Goal: Task Accomplishment & Management: Use online tool/utility

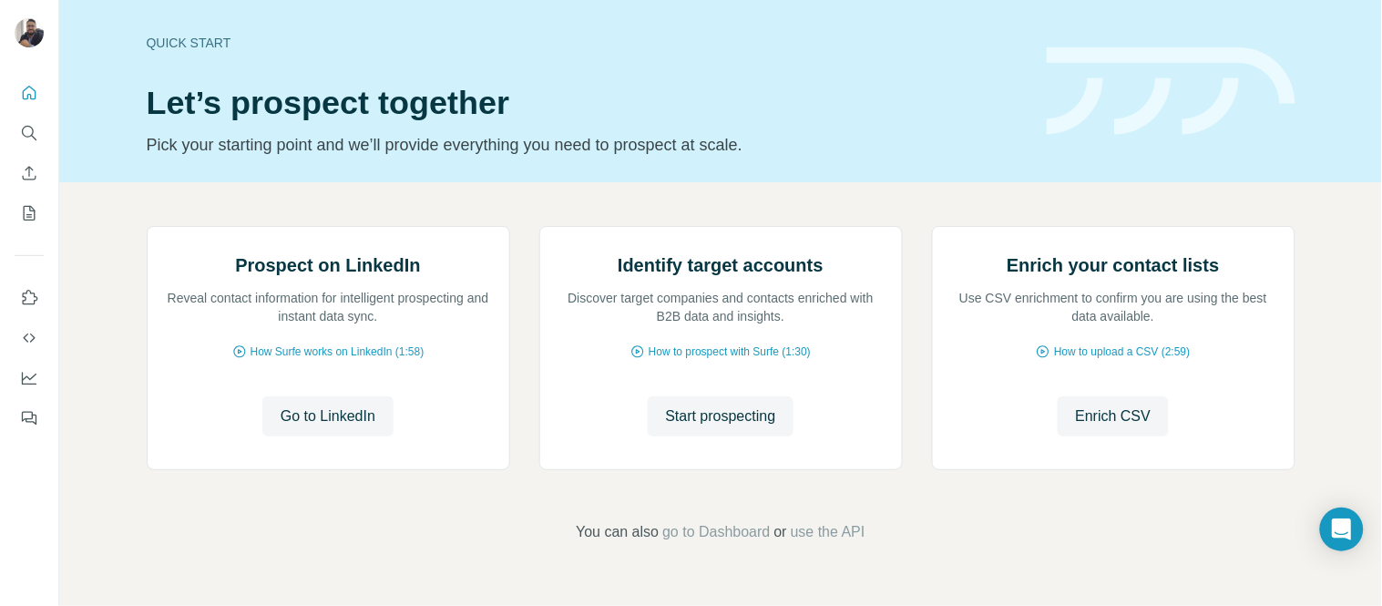
scroll to position [180, 0]
click at [95, 182] on div "Prospect on LinkedIn Reveal contact information for intelligent prospecting and…" at bounding box center [720, 384] width 1323 height 405
click at [28, 164] on icon "Enrich CSV" at bounding box center [29, 173] width 18 height 18
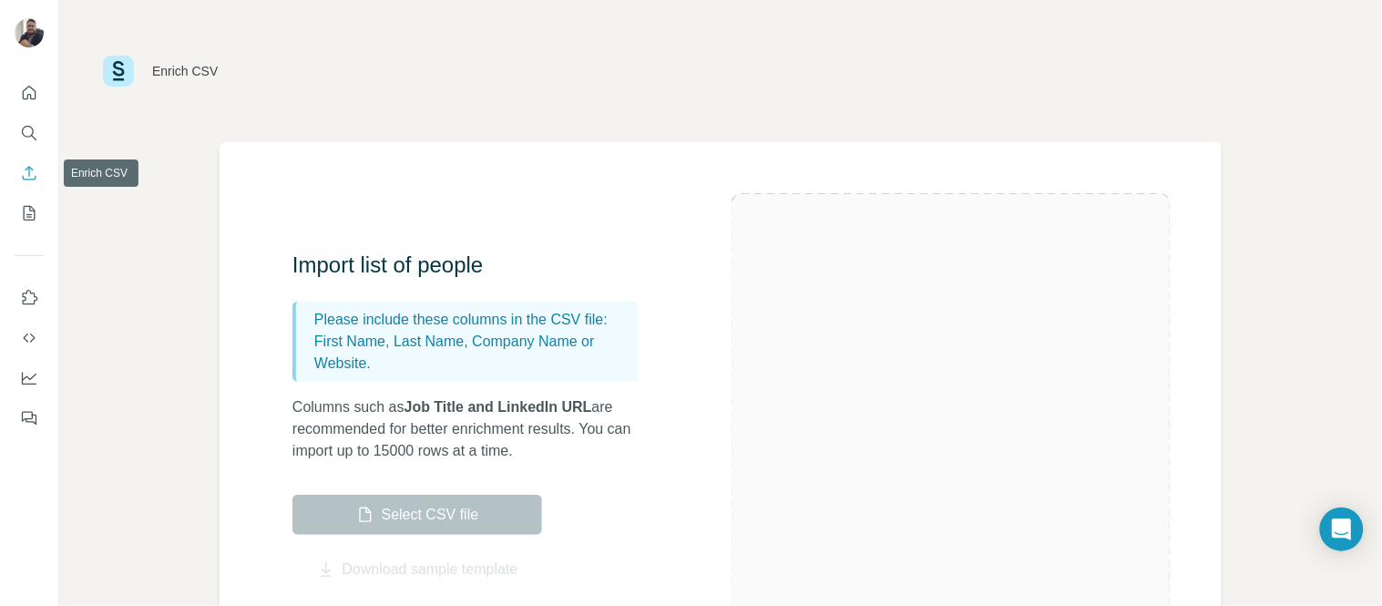
click at [28, 164] on icon "Enrich CSV" at bounding box center [29, 173] width 18 height 18
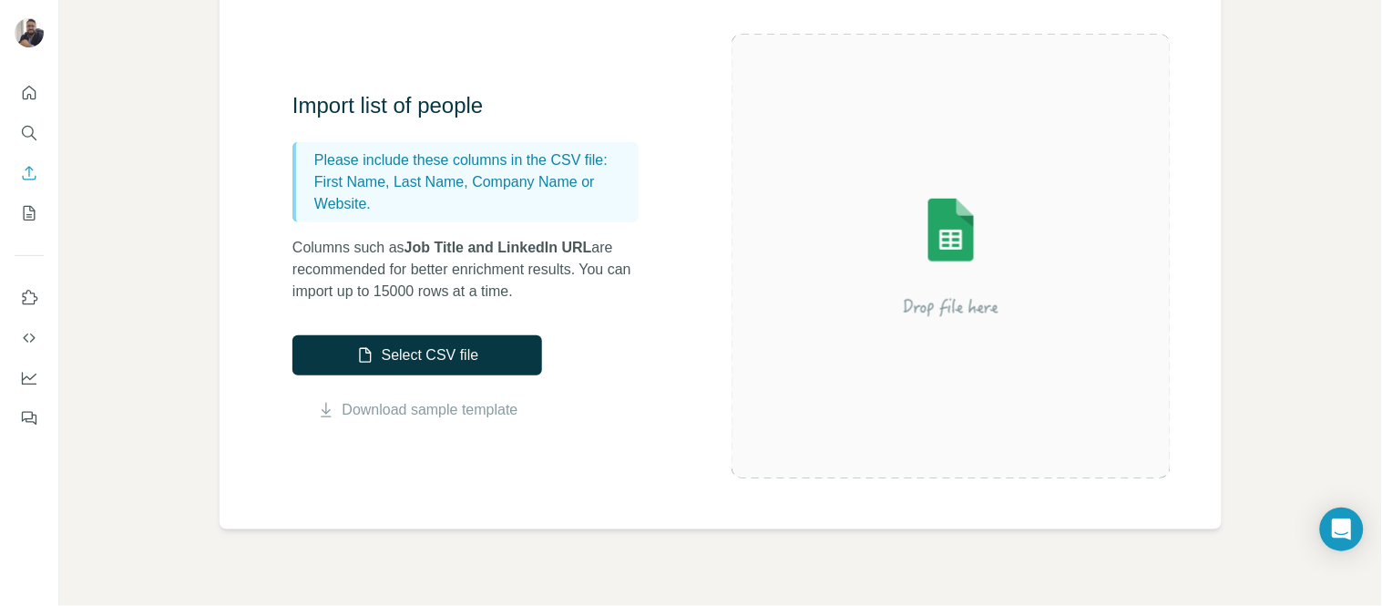
scroll to position [148, 0]
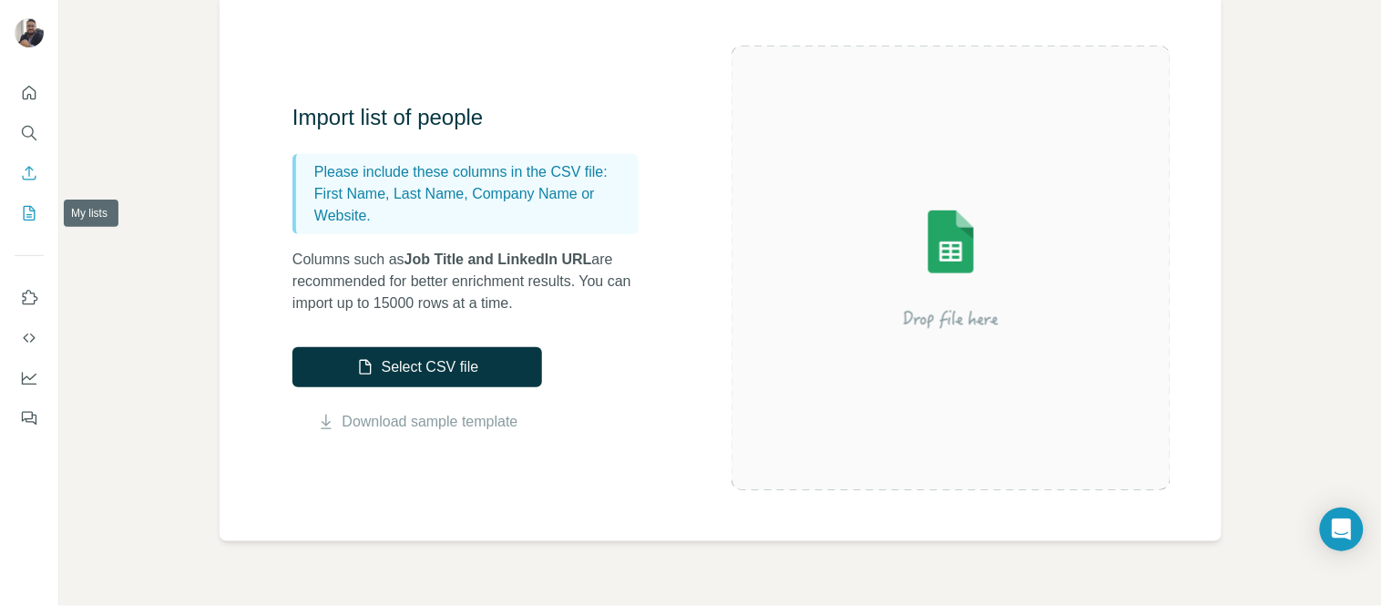
click at [27, 212] on icon "My lists" at bounding box center [29, 213] width 18 height 18
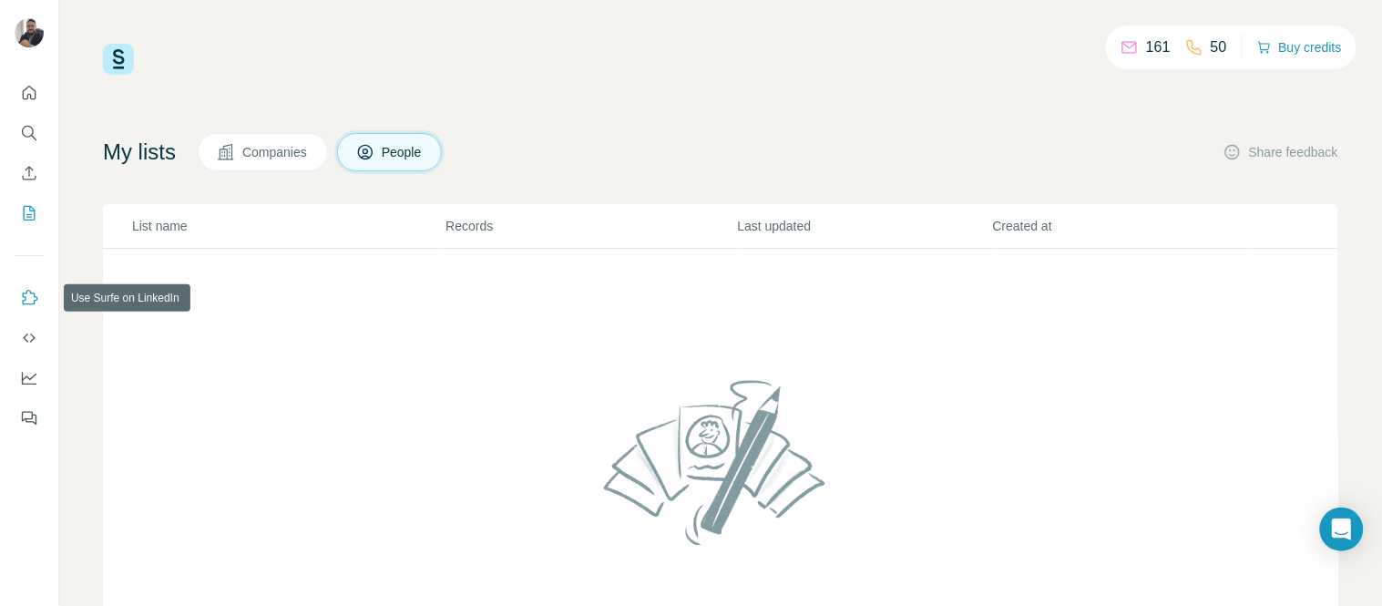
click at [24, 307] on button "Use Surfe on LinkedIn" at bounding box center [29, 298] width 29 height 33
click at [31, 385] on icon "Dashboard" at bounding box center [29, 378] width 18 height 18
